Goal: Task Accomplishment & Management: Manage account settings

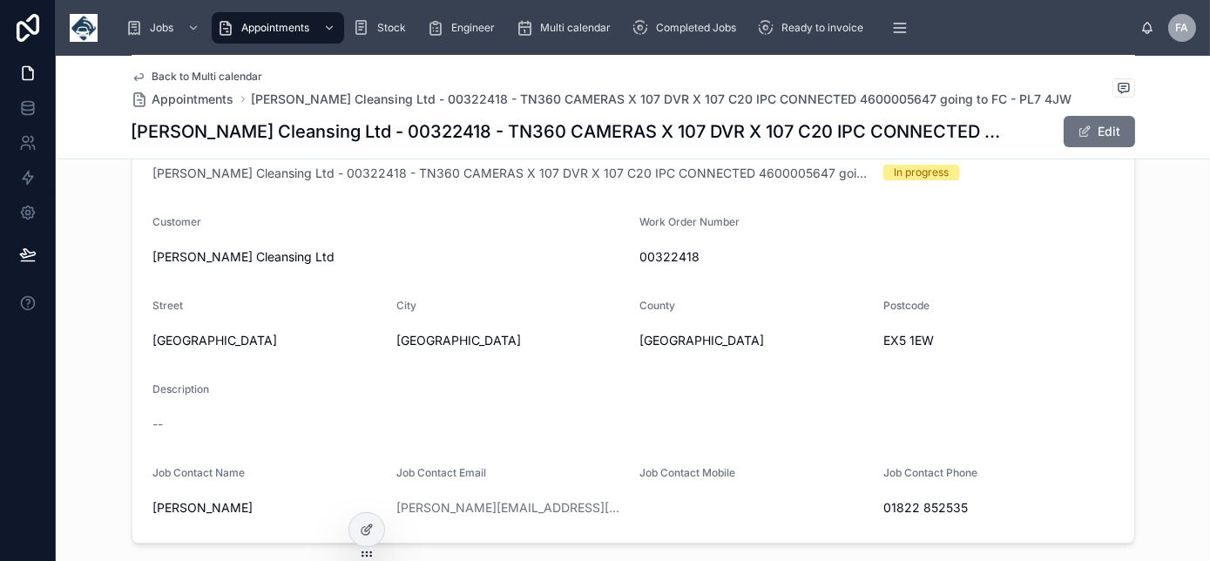
scroll to position [395, 0]
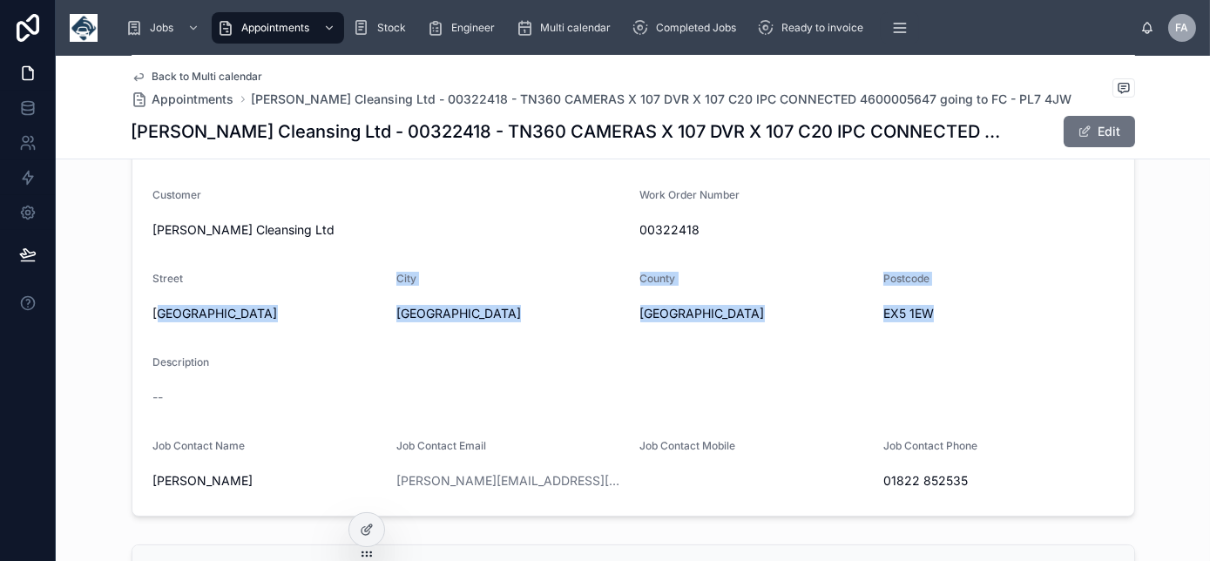
drag, startPoint x: 156, startPoint y: 308, endPoint x: 992, endPoint y: 308, distance: 836.2
click at [992, 308] on form "Name [PERSON_NAME] Cleansing Ltd - 00322418 - TN360 CAMERAS X 107 DVR X 107 C20…" at bounding box center [633, 249] width 1002 height 533
drag, startPoint x: 992, startPoint y: 308, endPoint x: 996, endPoint y: 317, distance: 9.4
click at [989, 307] on span "EX5 1EW" at bounding box center [998, 313] width 230 height 17
click at [983, 321] on span "EX5 1EW" at bounding box center [998, 313] width 230 height 17
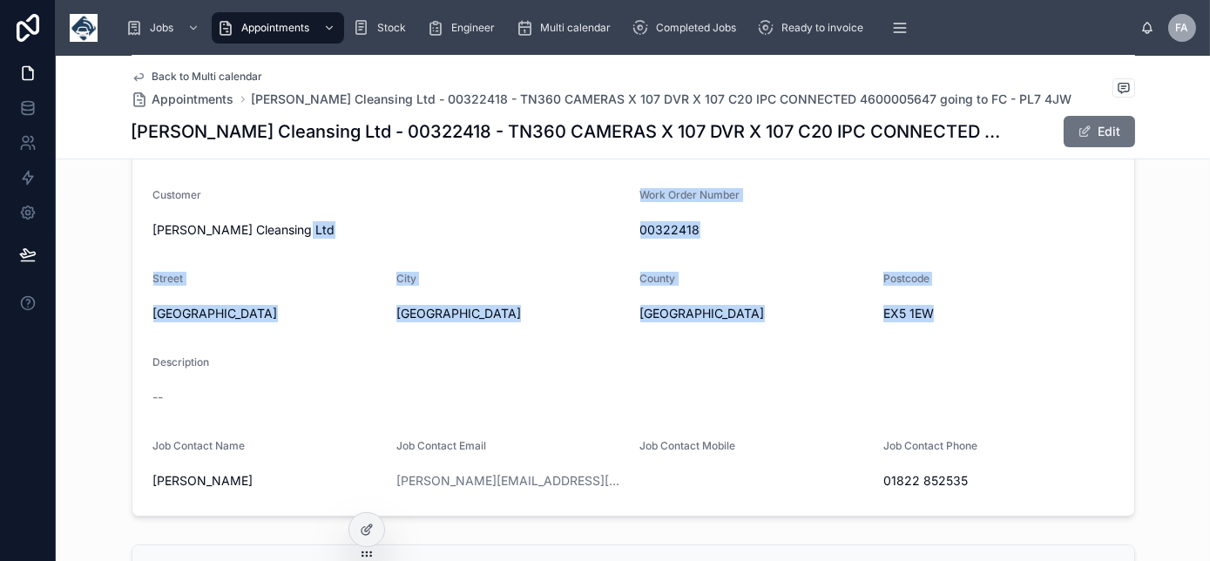
drag, startPoint x: 981, startPoint y: 321, endPoint x: 347, endPoint y: 240, distance: 639.3
click at [347, 240] on form "Name Glanville Cleansing Ltd - 00322418 - TN360 CAMERAS X 107 DVR X 107 C20 IPC…" at bounding box center [633, 249] width 1002 height 533
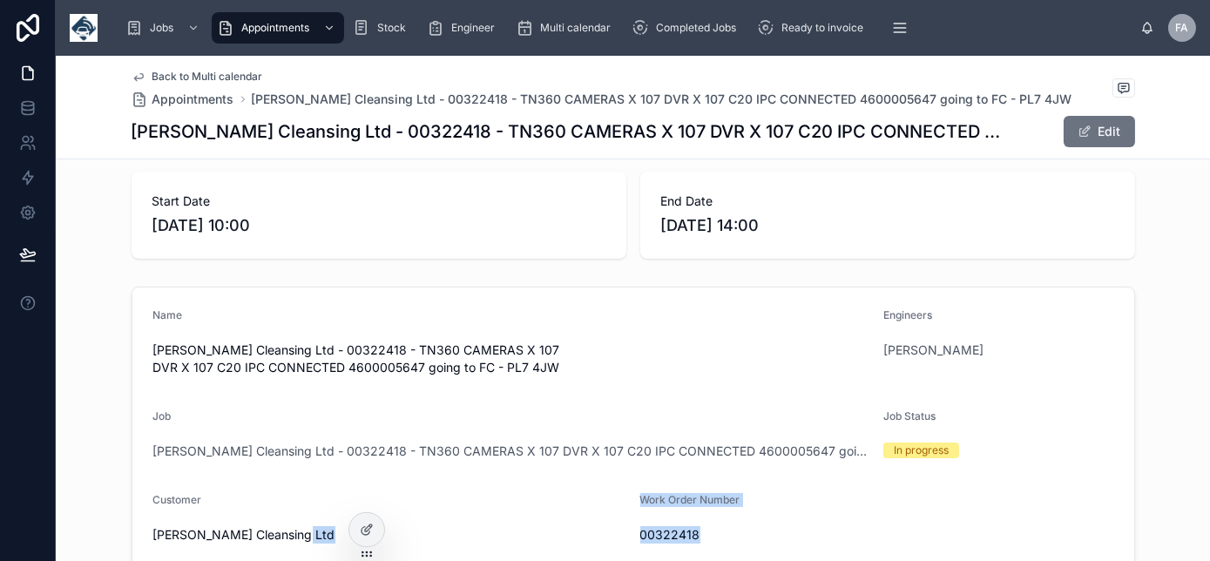
scroll to position [78, 0]
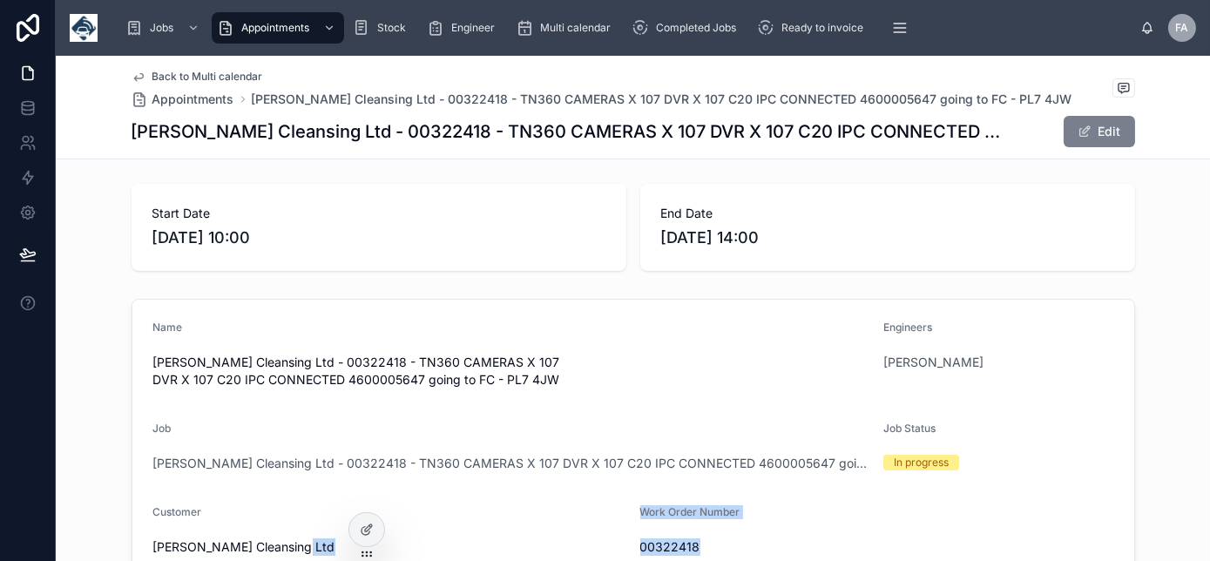
click at [1089, 128] on button "Edit" at bounding box center [1099, 131] width 71 height 31
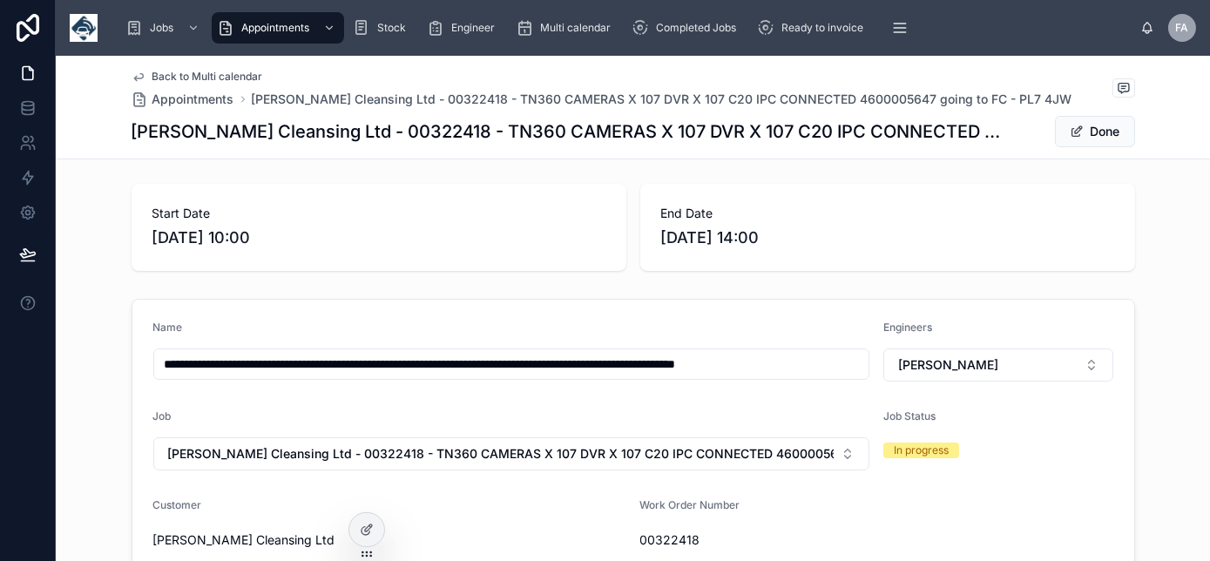
scroll to position [0, 63]
drag, startPoint x: 826, startPoint y: 357, endPoint x: 871, endPoint y: 361, distance: 45.4
click at [797, 357] on input "**********" at bounding box center [511, 364] width 715 height 24
click at [801, 359] on input "**********" at bounding box center [511, 364] width 715 height 24
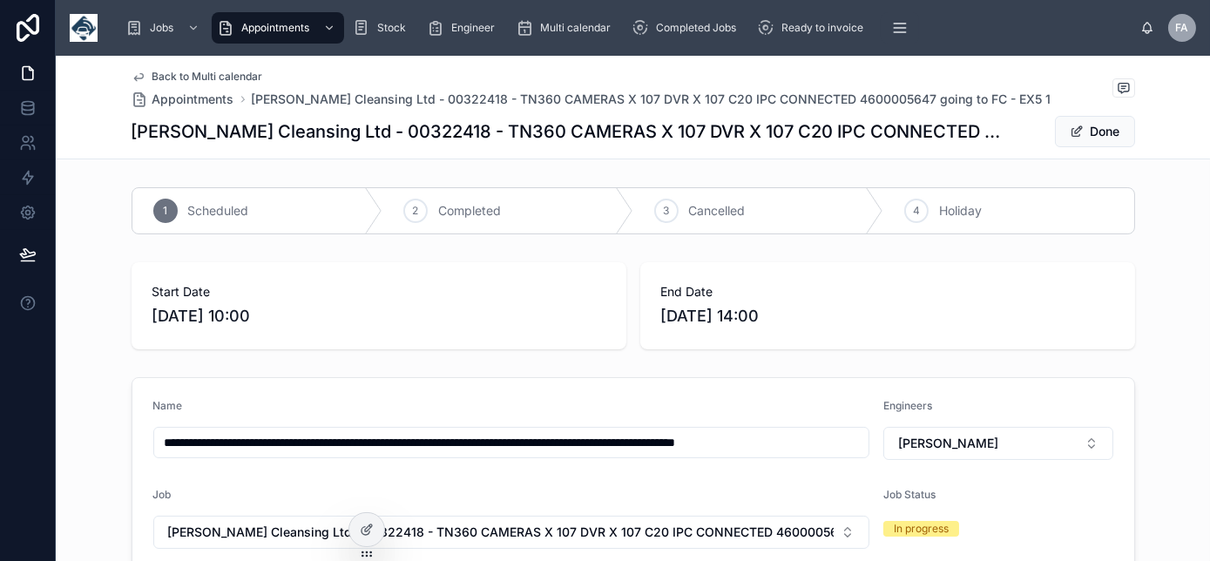
scroll to position [0, 62]
type input "**********"
click at [1097, 127] on button "Done" at bounding box center [1095, 131] width 80 height 31
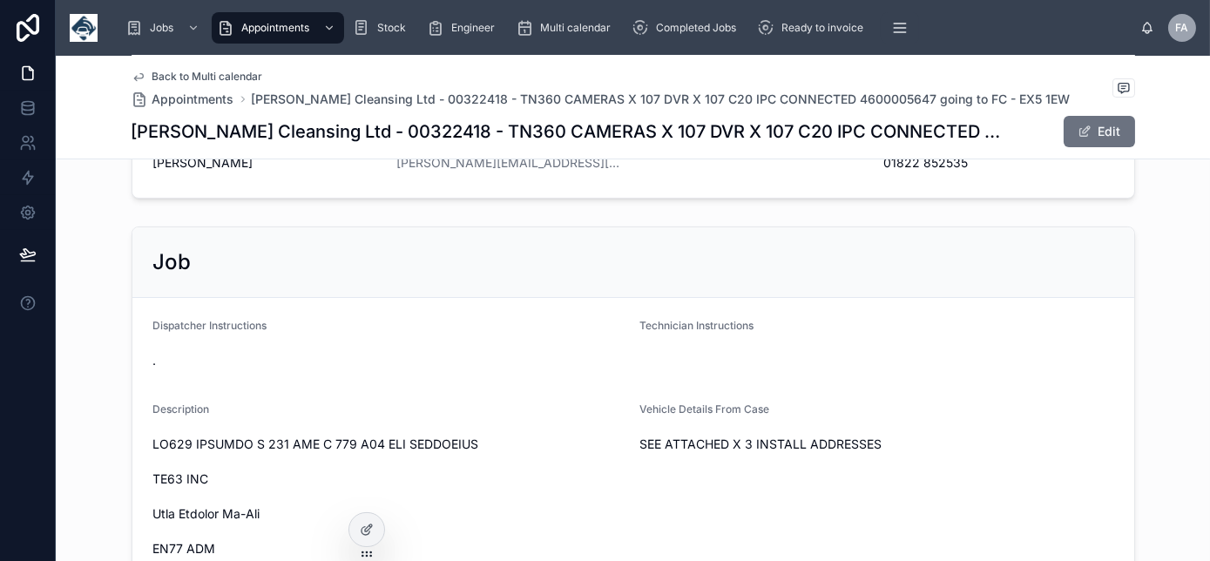
scroll to position [792, 0]
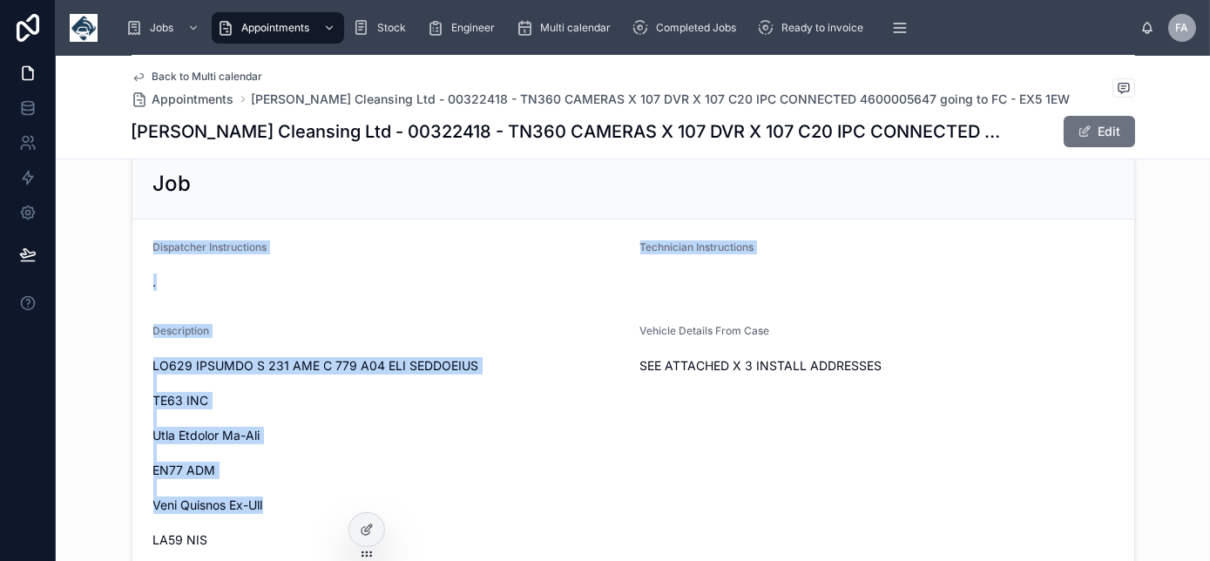
drag, startPoint x: 123, startPoint y: 251, endPoint x: 541, endPoint y: 508, distance: 490.7
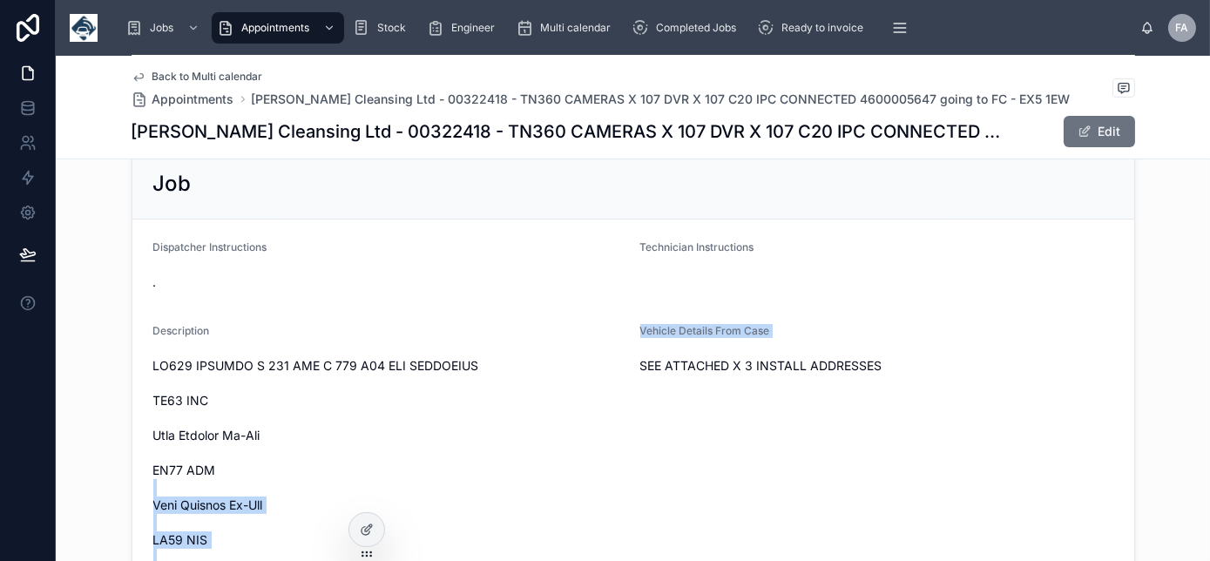
drag, startPoint x: 442, startPoint y: 488, endPoint x: 644, endPoint y: 517, distance: 204.1
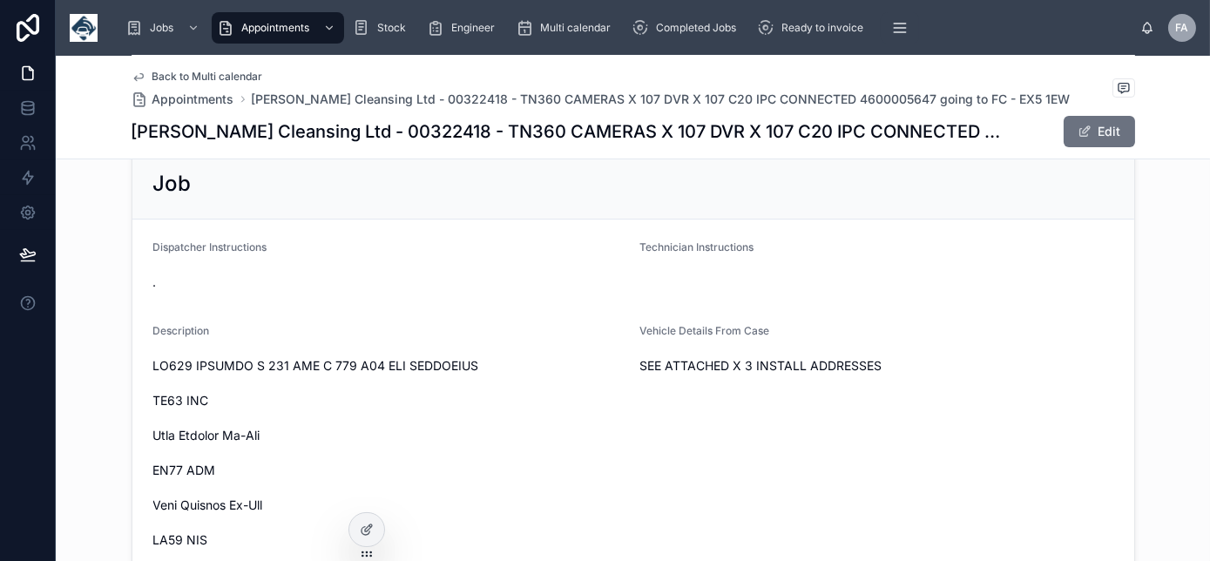
drag, startPoint x: 644, startPoint y: 517, endPoint x: 528, endPoint y: 475, distance: 123.2
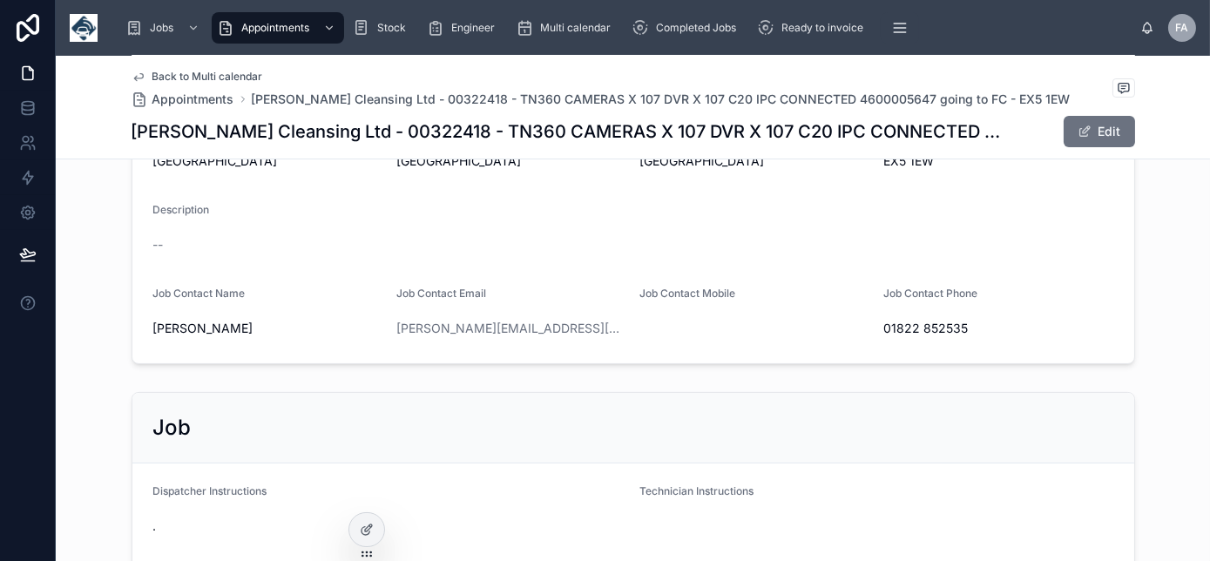
scroll to position [395, 0]
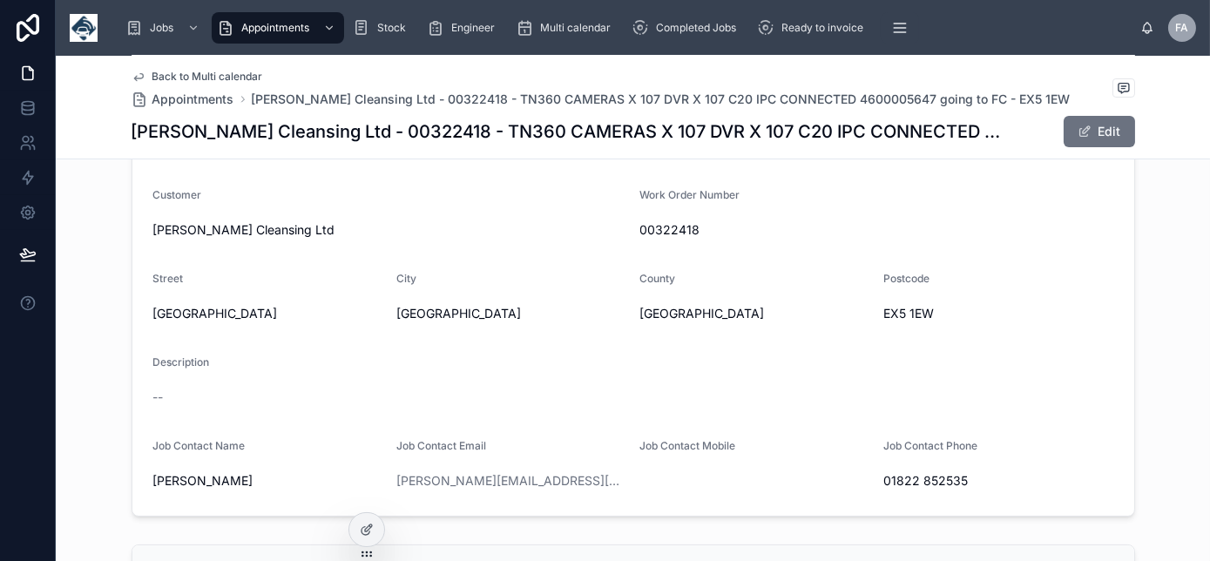
click at [195, 70] on span "Back to Multi calendar" at bounding box center [207, 77] width 111 height 14
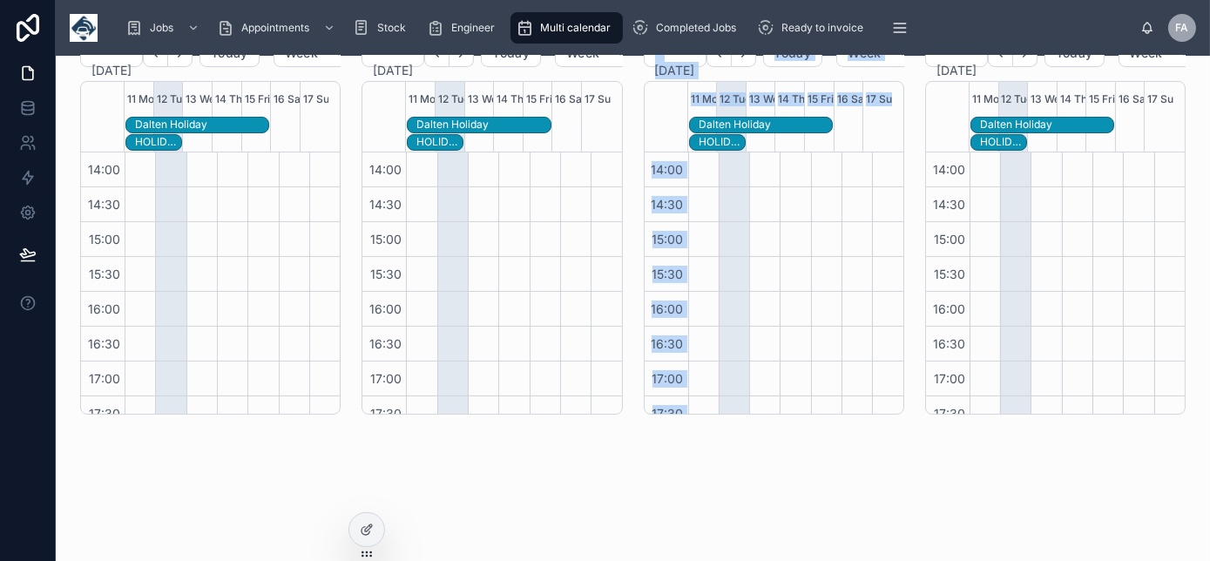
drag, startPoint x: 676, startPoint y: 521, endPoint x: 781, endPoint y: 447, distance: 128.8
click at [781, 447] on div "keith dent August 11 – 17 Today Week 11 Mon 12 Tue 13 Wed 14 Thu 15 Fri 16 Sat …" at bounding box center [633, 28] width 1154 height 1009
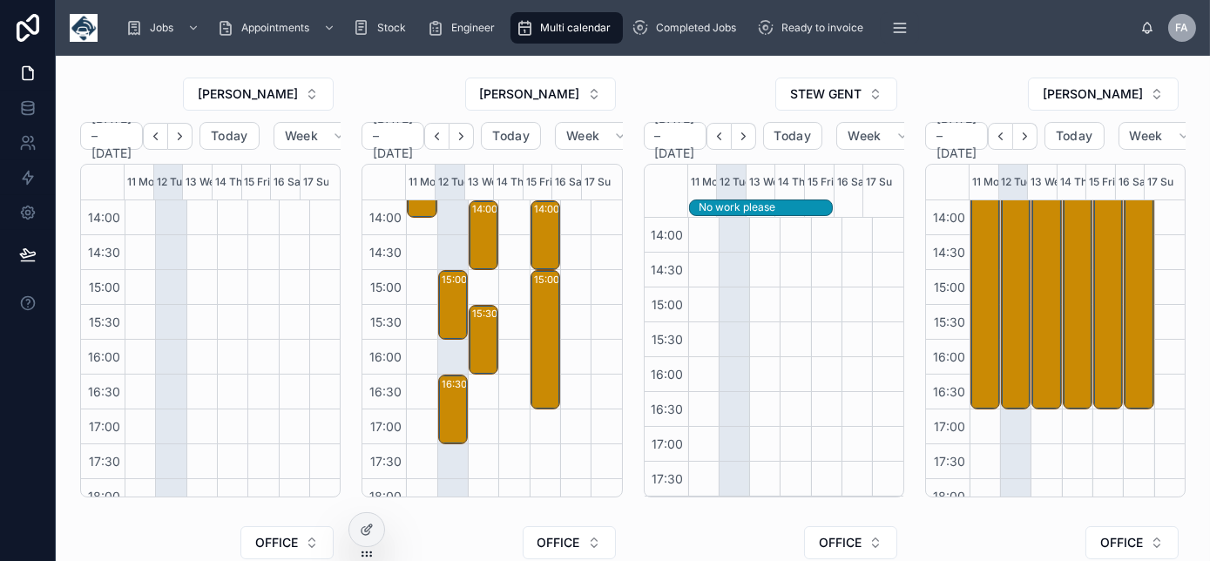
click at [662, 77] on div "STEW GENT" at bounding box center [774, 94] width 260 height 35
